Goal: Browse casually

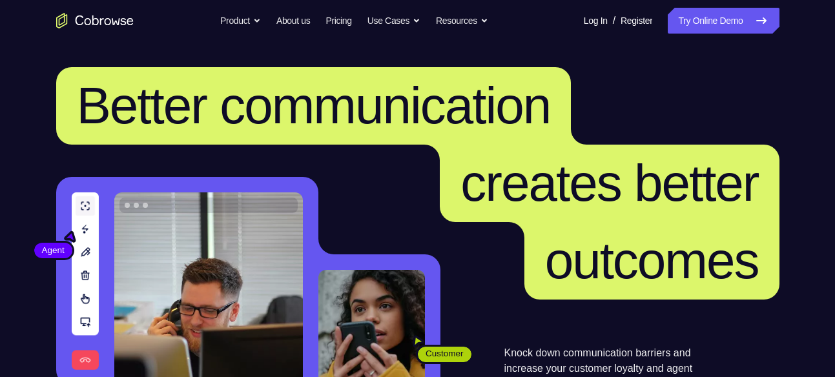
scroll to position [330, 0]
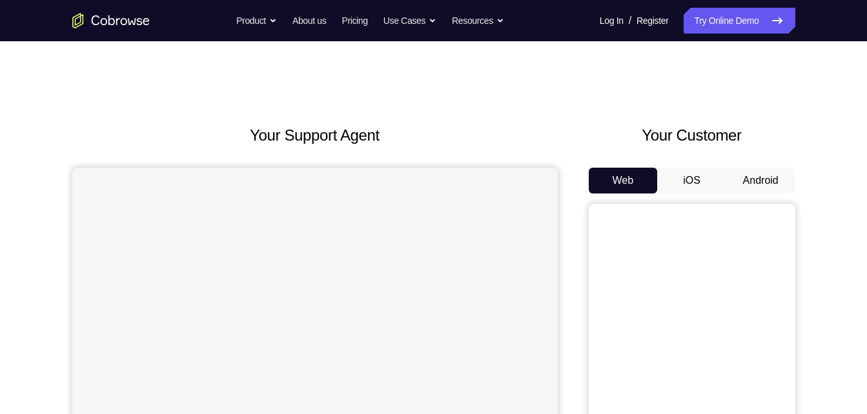
click at [767, 176] on button "Android" at bounding box center [760, 181] width 69 height 26
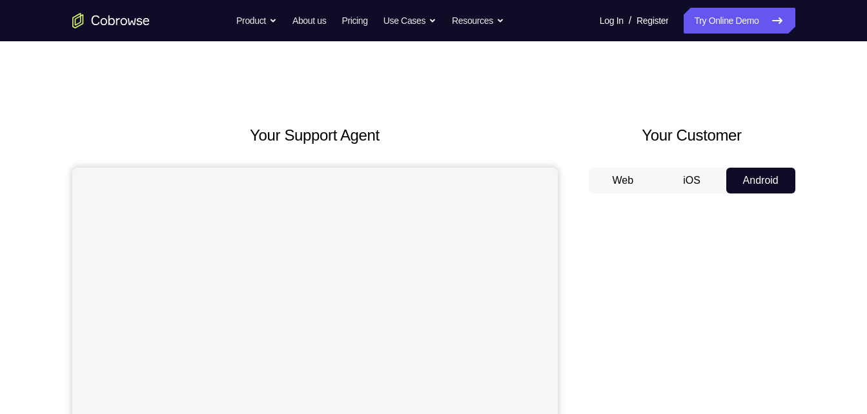
drag, startPoint x: 864, startPoint y: 91, endPoint x: 876, endPoint y: 92, distance: 11.7
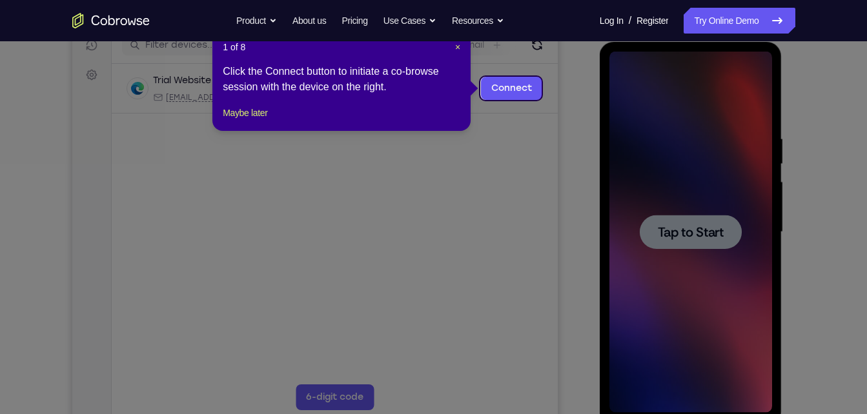
click at [461, 47] on div "1 of 8 × Click the Connect button to initiate a co-browse session with the devi…" at bounding box center [341, 80] width 258 height 101
click at [460, 47] on span "×" at bounding box center [457, 47] width 5 height 10
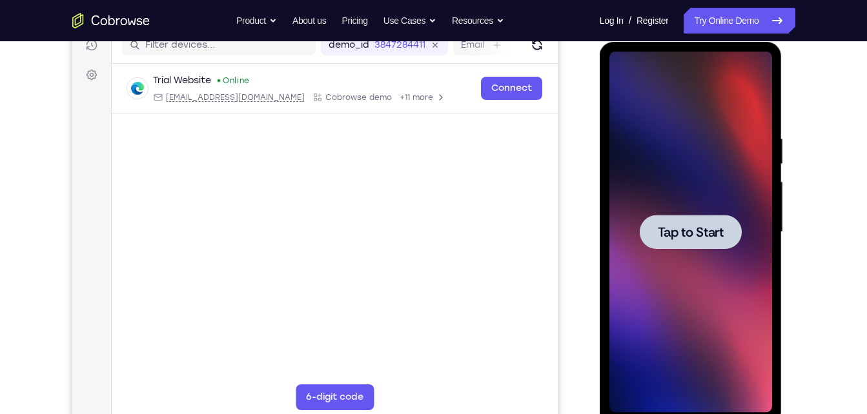
click at [731, 163] on div at bounding box center [690, 232] width 163 height 361
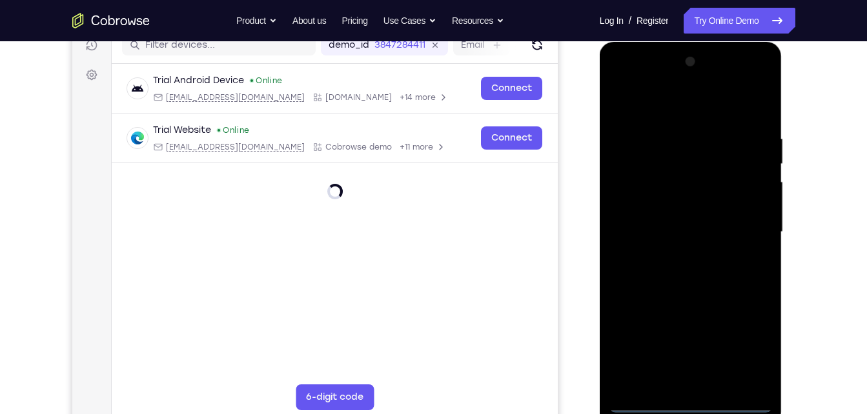
click at [692, 409] on div at bounding box center [690, 232] width 163 height 361
click at [755, 358] on div at bounding box center [690, 232] width 163 height 361
click at [744, 353] on div at bounding box center [690, 232] width 163 height 361
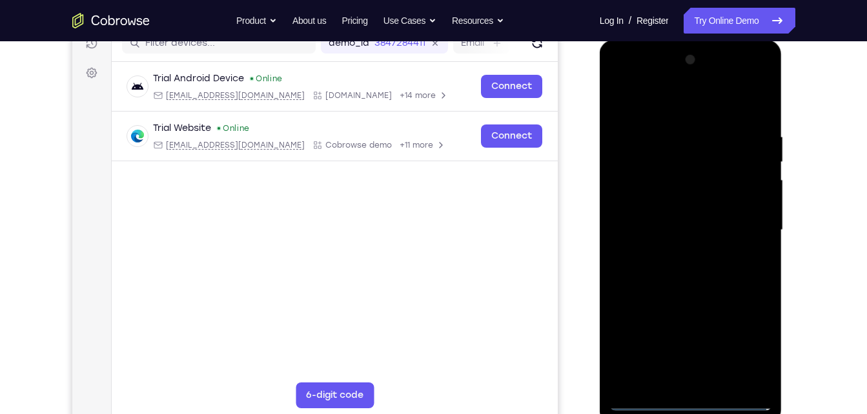
click at [753, 337] on div at bounding box center [690, 230] width 163 height 361
click at [668, 109] on div at bounding box center [690, 230] width 163 height 361
click at [632, 199] on div at bounding box center [690, 230] width 163 height 361
click at [645, 229] on div at bounding box center [690, 230] width 163 height 361
click at [645, 242] on div at bounding box center [690, 230] width 163 height 361
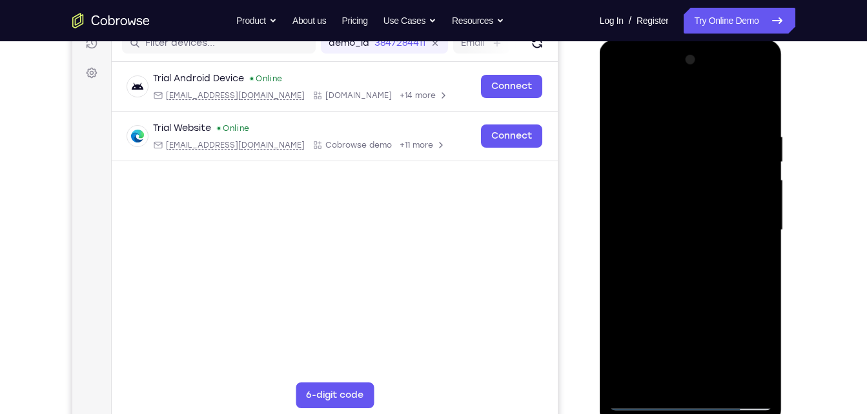
drag, startPoint x: 682, startPoint y: 197, endPoint x: 682, endPoint y: 187, distance: 9.7
click at [682, 187] on div at bounding box center [690, 230] width 163 height 361
click at [649, 226] on div at bounding box center [690, 230] width 163 height 361
click at [663, 301] on div at bounding box center [690, 230] width 163 height 361
click at [752, 352] on div at bounding box center [690, 230] width 163 height 361
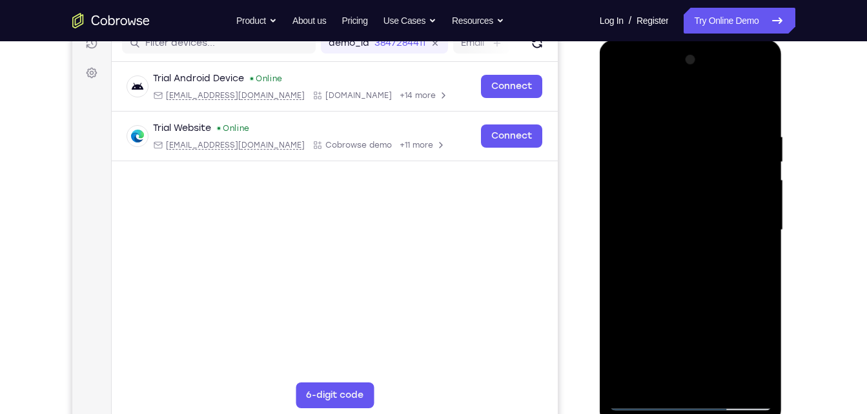
drag, startPoint x: 659, startPoint y: 226, endPoint x: 665, endPoint y: 167, distance: 59.0
click at [665, 167] on div at bounding box center [690, 230] width 163 height 361
click at [660, 256] on div at bounding box center [690, 230] width 163 height 361
click at [758, 85] on div at bounding box center [690, 230] width 163 height 361
click at [731, 319] on div at bounding box center [690, 230] width 163 height 361
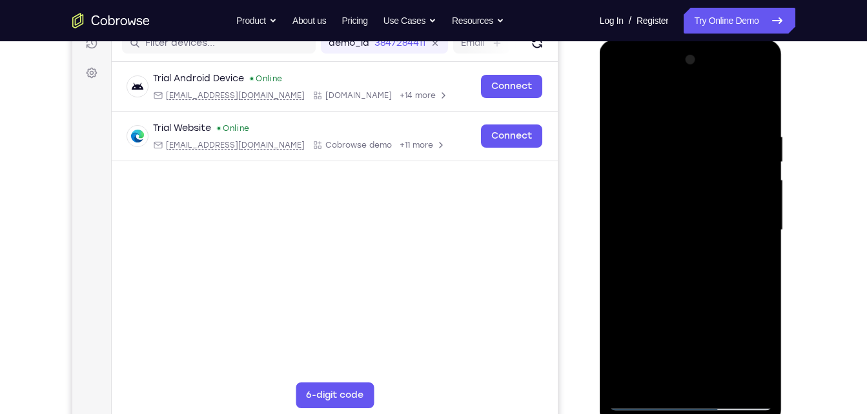
click at [702, 252] on div at bounding box center [690, 230] width 163 height 361
drag, startPoint x: 680, startPoint y: 157, endPoint x: 693, endPoint y: 315, distance: 158.1
click at [693, 315] on div at bounding box center [690, 230] width 163 height 361
click at [631, 92] on div at bounding box center [690, 230] width 163 height 361
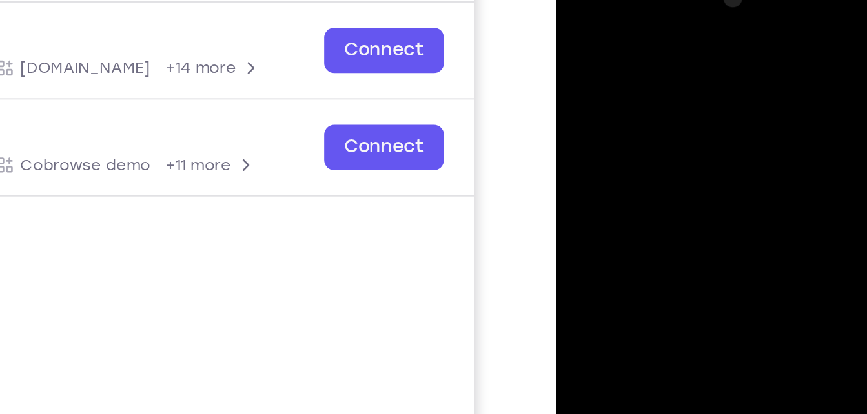
click at [602, 52] on div at bounding box center [646, 150] width 163 height 361
click at [679, 51] on div at bounding box center [646, 150] width 163 height 361
click at [665, 116] on div at bounding box center [646, 150] width 163 height 361
click at [648, 89] on div at bounding box center [646, 150] width 163 height 361
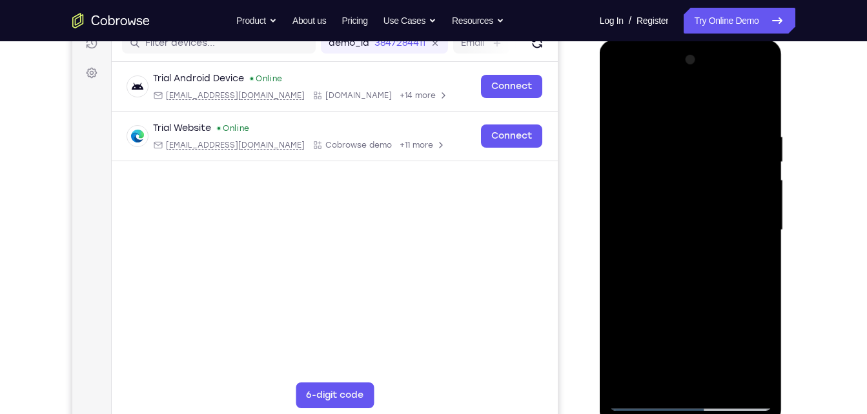
click at [729, 247] on div at bounding box center [690, 230] width 163 height 361
drag, startPoint x: 710, startPoint y: 352, endPoint x: 695, endPoint y: 139, distance: 213.5
click at [695, 139] on div at bounding box center [690, 230] width 163 height 361
click at [731, 361] on div at bounding box center [690, 230] width 163 height 361
click at [738, 310] on div at bounding box center [690, 230] width 163 height 361
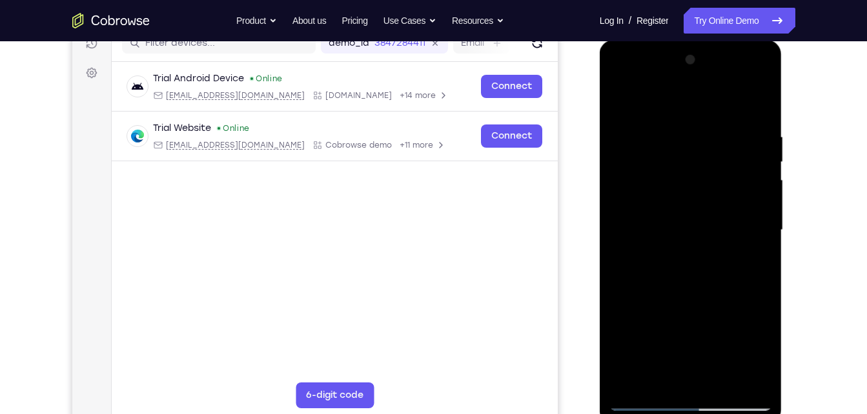
click at [661, 177] on div at bounding box center [690, 230] width 163 height 361
click at [720, 347] on div at bounding box center [690, 230] width 163 height 361
click at [721, 347] on div at bounding box center [690, 230] width 163 height 361
click at [718, 294] on div at bounding box center [690, 230] width 163 height 361
click at [664, 179] on div at bounding box center [690, 230] width 163 height 361
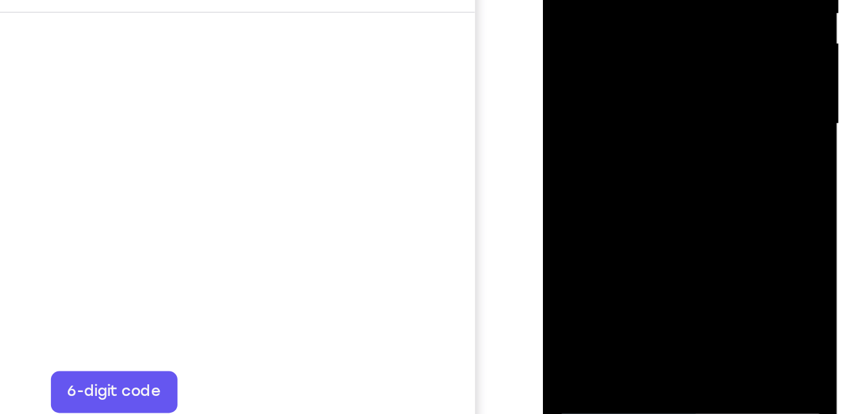
scroll to position [168, 0]
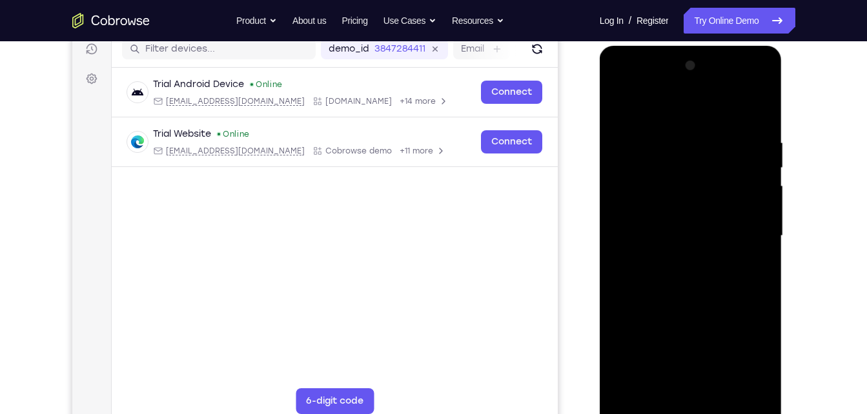
click at [677, 108] on div at bounding box center [690, 236] width 163 height 361
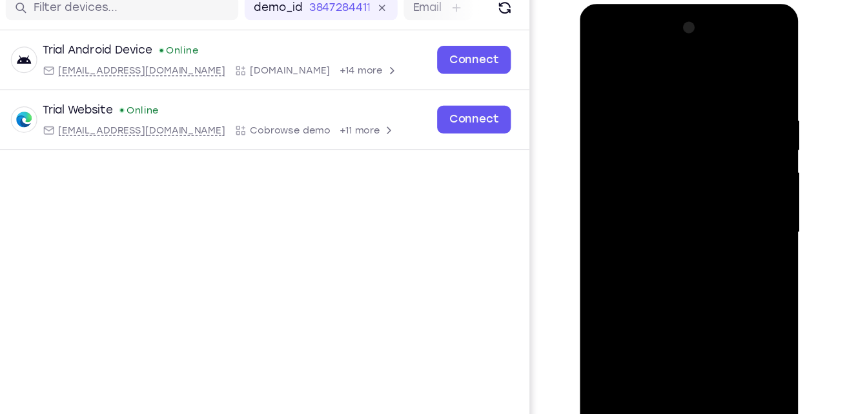
click at [707, 210] on div at bounding box center [670, 194] width 163 height 361
drag, startPoint x: 698, startPoint y: 321, endPoint x: 689, endPoint y: 80, distance: 241.6
click at [689, 80] on div at bounding box center [670, 194] width 163 height 361
click at [700, 288] on div at bounding box center [670, 194] width 163 height 361
click at [699, 298] on div at bounding box center [670, 194] width 163 height 361
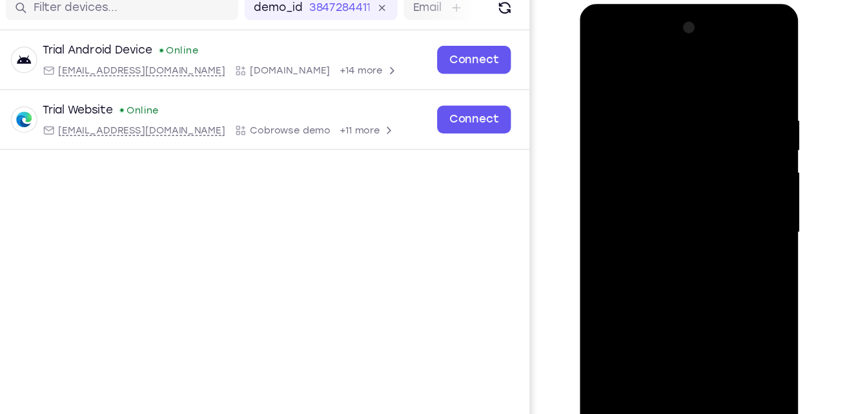
click at [712, 241] on div at bounding box center [670, 194] width 163 height 361
click at [645, 139] on div at bounding box center [670, 194] width 163 height 361
click at [684, 304] on div at bounding box center [670, 194] width 163 height 361
click at [683, 305] on div at bounding box center [670, 194] width 163 height 361
click at [687, 254] on div at bounding box center [670, 194] width 163 height 361
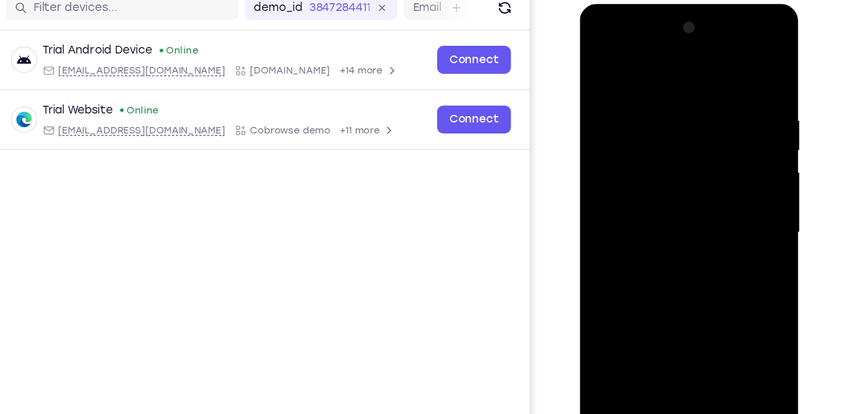
click at [644, 131] on div at bounding box center [670, 194] width 163 height 361
click at [706, 324] on div at bounding box center [670, 194] width 163 height 361
click at [713, 322] on div at bounding box center [670, 194] width 163 height 361
drag, startPoint x: 713, startPoint y: 322, endPoint x: 709, endPoint y: 272, distance: 49.8
click at [709, 272] on div at bounding box center [670, 194] width 163 height 361
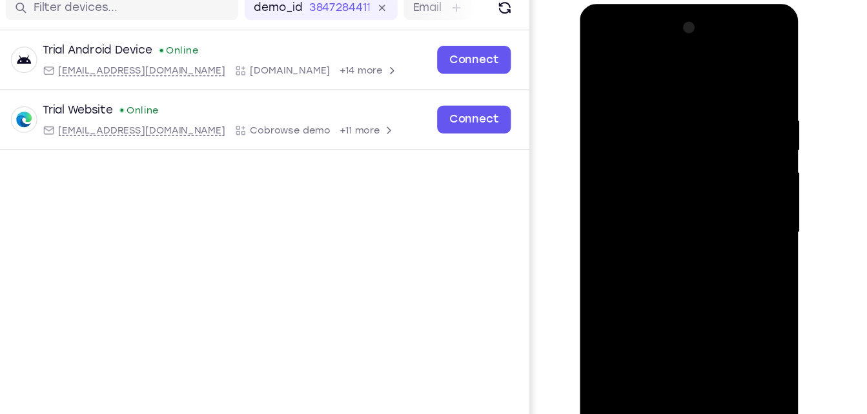
click at [713, 267] on div at bounding box center [670, 194] width 163 height 361
drag, startPoint x: 705, startPoint y: 112, endPoint x: 722, endPoint y: 170, distance: 60.6
click at [722, 170] on div at bounding box center [670, 194] width 163 height 361
click at [649, 196] on div at bounding box center [670, 194] width 163 height 361
click at [725, 39] on div at bounding box center [670, 194] width 163 height 361
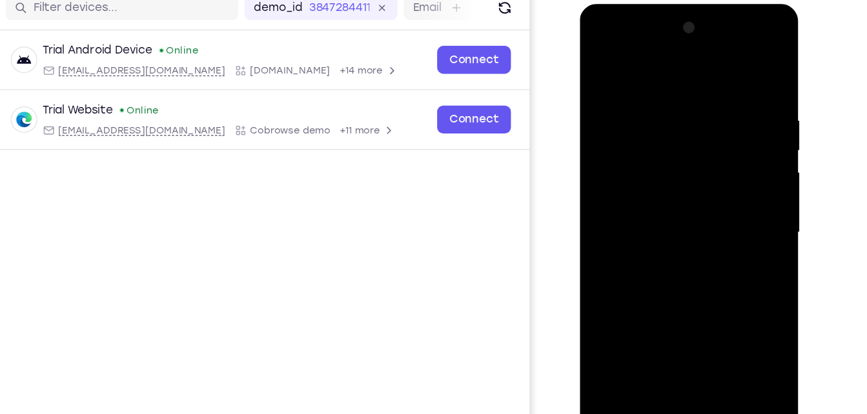
click at [612, 50] on div at bounding box center [670, 194] width 163 height 361
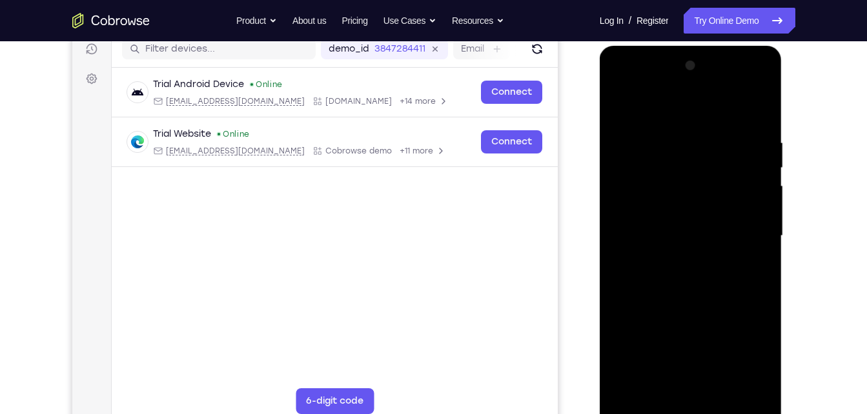
click at [758, 236] on div at bounding box center [690, 236] width 163 height 361
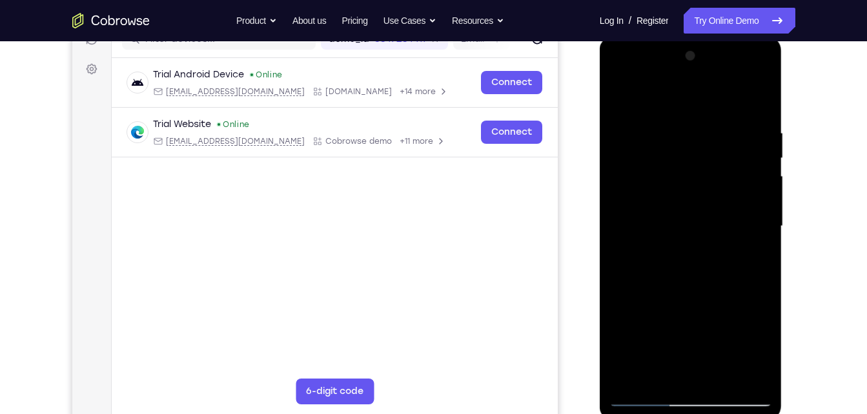
scroll to position [182, 0]
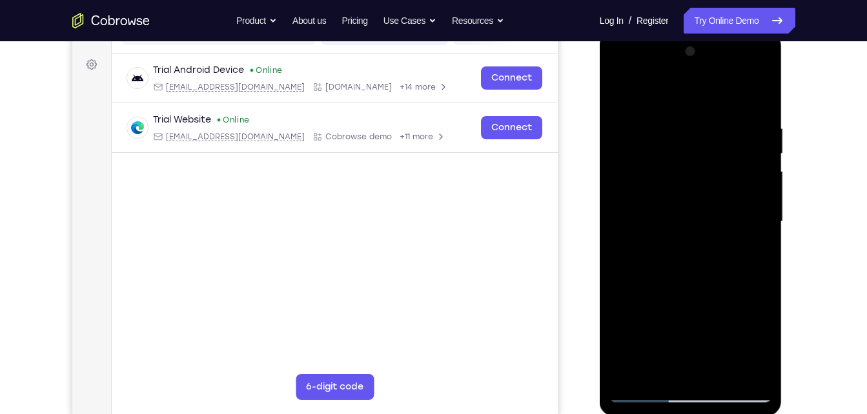
click at [680, 248] on div at bounding box center [690, 221] width 163 height 361
click at [686, 208] on div at bounding box center [690, 221] width 163 height 361
click at [674, 218] on div at bounding box center [690, 221] width 163 height 361
click at [689, 266] on div at bounding box center [690, 221] width 163 height 361
click at [689, 258] on div at bounding box center [690, 221] width 163 height 361
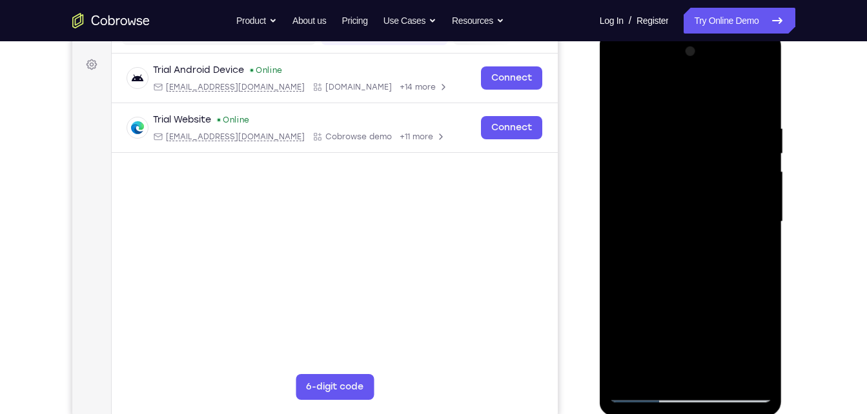
click at [679, 262] on div at bounding box center [690, 221] width 163 height 361
click at [694, 275] on div at bounding box center [690, 221] width 163 height 361
click at [720, 372] on div at bounding box center [690, 221] width 163 height 361
click at [696, 291] on div at bounding box center [690, 221] width 163 height 361
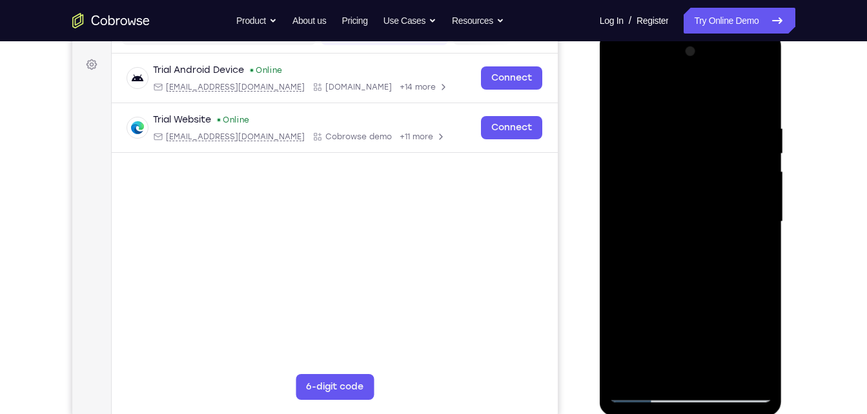
click at [741, 65] on div at bounding box center [690, 221] width 163 height 361
click at [680, 101] on div at bounding box center [690, 221] width 163 height 361
drag, startPoint x: 696, startPoint y: 111, endPoint x: 754, endPoint y: 327, distance: 223.9
click at [754, 327] on div at bounding box center [690, 221] width 163 height 361
drag, startPoint x: 724, startPoint y: 145, endPoint x: 830, endPoint y: 223, distance: 131.5
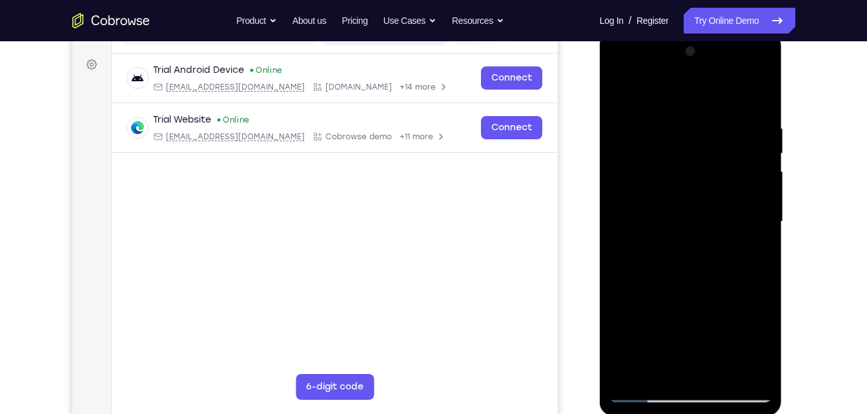
click at [784, 223] on html "Online web based iOS Simulators and Android Emulators. Run iPhone, iPad, Mobile…" at bounding box center [692, 225] width 184 height 387
drag, startPoint x: 702, startPoint y: 116, endPoint x: 729, endPoint y: 340, distance: 226.3
click at [729, 340] on div at bounding box center [690, 221] width 163 height 361
drag, startPoint x: 714, startPoint y: 119, endPoint x: 742, endPoint y: 341, distance: 223.1
click at [742, 341] on div at bounding box center [690, 221] width 163 height 361
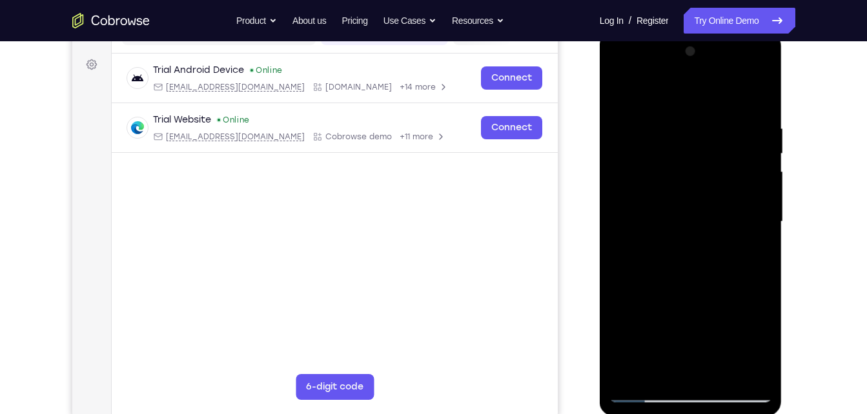
drag, startPoint x: 704, startPoint y: 76, endPoint x: 707, endPoint y: 239, distance: 163.3
click at [707, 239] on div at bounding box center [690, 221] width 163 height 361
drag, startPoint x: 730, startPoint y: 165, endPoint x: 1412, endPoint y: 305, distance: 696.6
click at [784, 274] on html "Online web based iOS Simulators and Android Emulators. Run iPhone, iPad, Mobile…" at bounding box center [692, 225] width 184 height 387
drag, startPoint x: 734, startPoint y: 153, endPoint x: 802, endPoint y: 382, distance: 238.8
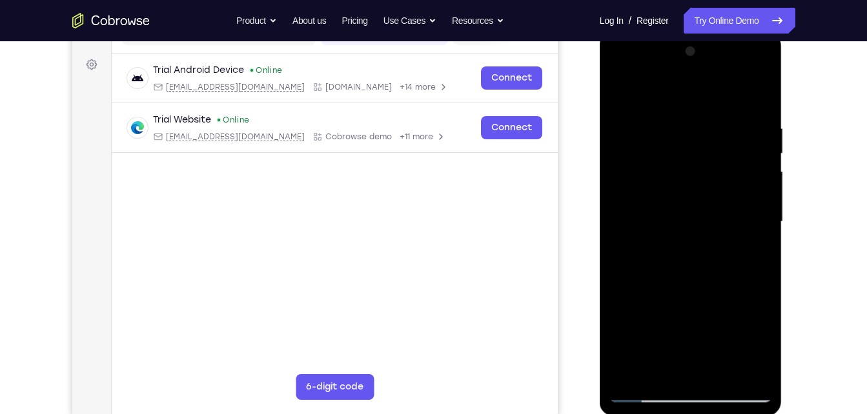
click at [784, 382] on html "Online web based iOS Simulators and Android Emulators. Run iPhone, iPad, Mobile…" at bounding box center [692, 225] width 184 height 387
click at [634, 92] on div at bounding box center [690, 221] width 163 height 361
drag, startPoint x: 709, startPoint y: 329, endPoint x: 696, endPoint y: 148, distance: 181.8
click at [696, 148] on div at bounding box center [690, 221] width 163 height 361
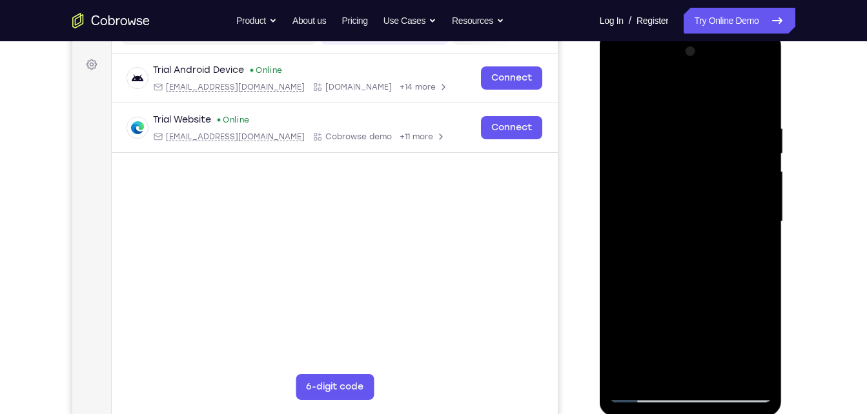
drag, startPoint x: 714, startPoint y: 290, endPoint x: 704, endPoint y: 136, distance: 154.6
click at [704, 136] on div at bounding box center [690, 221] width 163 height 361
click at [751, 70] on div at bounding box center [690, 221] width 163 height 361
click at [653, 117] on div at bounding box center [690, 221] width 163 height 361
click at [623, 92] on div at bounding box center [690, 221] width 163 height 361
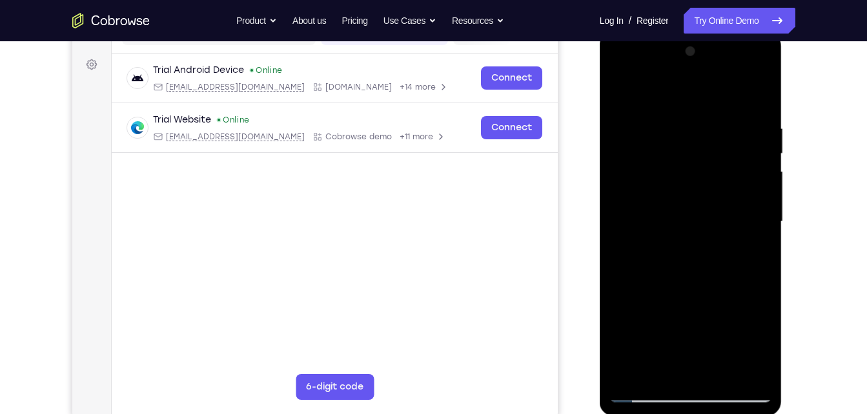
drag, startPoint x: 700, startPoint y: 140, endPoint x: 719, endPoint y: 321, distance: 182.4
click at [719, 321] on div at bounding box center [690, 221] width 163 height 361
